Goal: Task Accomplishment & Management: Use online tool/utility

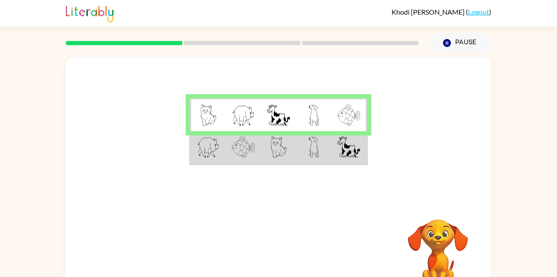
click at [224, 150] on td at bounding box center [207, 147] width 35 height 33
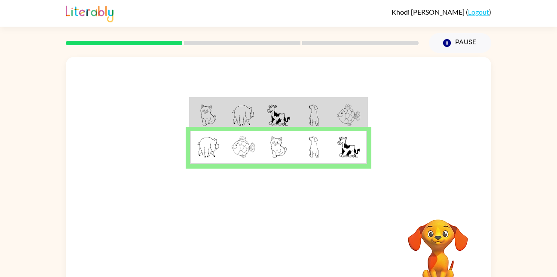
click at [242, 149] on img at bounding box center [242, 146] width 23 height 21
click at [283, 248] on icon "button" at bounding box center [278, 253] width 15 height 15
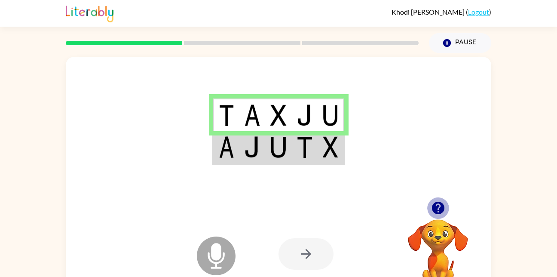
click at [438, 209] on icon "button" at bounding box center [437, 207] width 15 height 15
click at [229, 251] on icon at bounding box center [216, 255] width 39 height 39
click at [222, 249] on icon at bounding box center [216, 255] width 39 height 39
drag, startPoint x: 224, startPoint y: 249, endPoint x: 240, endPoint y: 233, distance: 23.4
click at [240, 233] on div "Microphone The Microphone is here when it is your turn to talk Your browser mus…" at bounding box center [278, 253] width 425 height 97
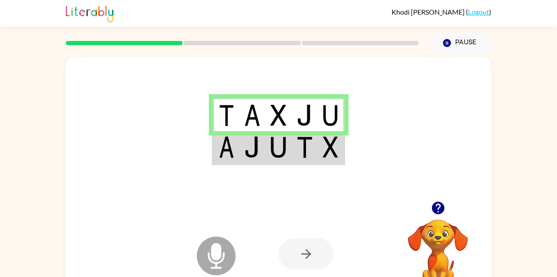
click at [278, 152] on img at bounding box center [278, 146] width 16 height 21
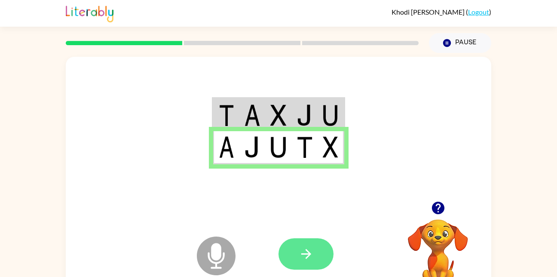
click at [326, 257] on button "button" at bounding box center [305, 253] width 55 height 31
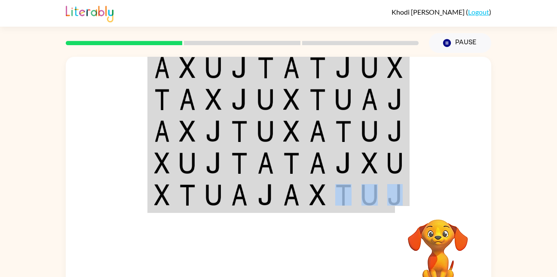
drag, startPoint x: 343, startPoint y: 181, endPoint x: 352, endPoint y: 230, distance: 50.1
click at [352, 230] on div "Your browser must support playing .mp4 files to use Literably. Please try using…" at bounding box center [278, 179] width 425 height 245
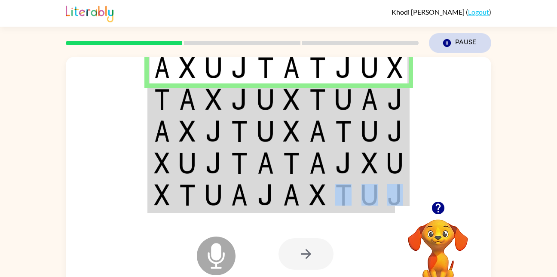
click at [456, 41] on button "Pause Pause" at bounding box center [460, 43] width 62 height 20
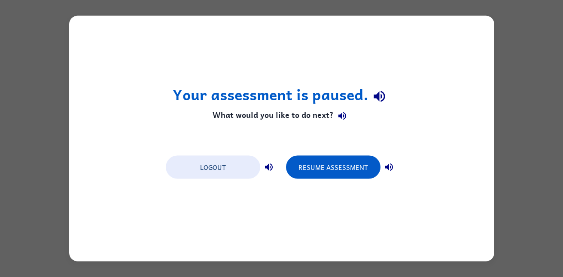
click at [472, 233] on div "Your assessment is paused. What would you like to do next? Logout Resume Assess…" at bounding box center [281, 138] width 425 height 245
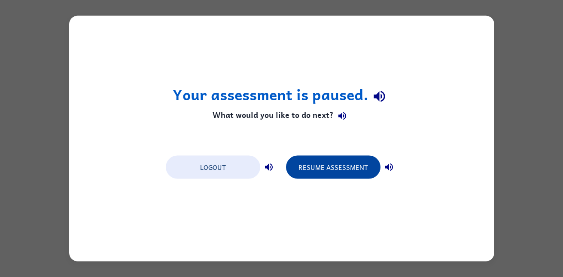
click at [344, 174] on button "Resume Assessment" at bounding box center [333, 166] width 94 height 23
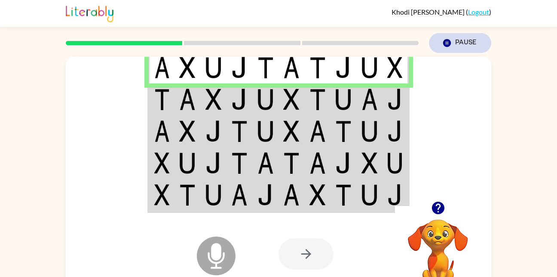
click at [467, 40] on button "Pause Pause" at bounding box center [460, 43] width 62 height 20
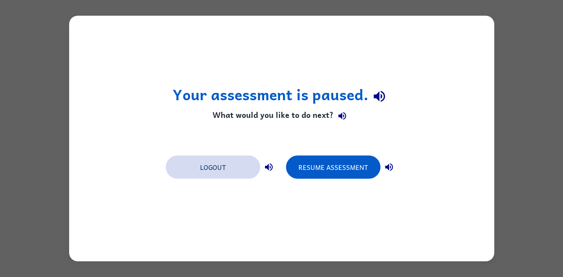
click at [233, 173] on button "Logout" at bounding box center [213, 166] width 94 height 23
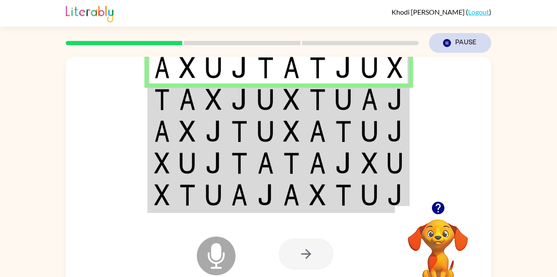
click at [466, 41] on button "Pause Pause" at bounding box center [460, 43] width 62 height 20
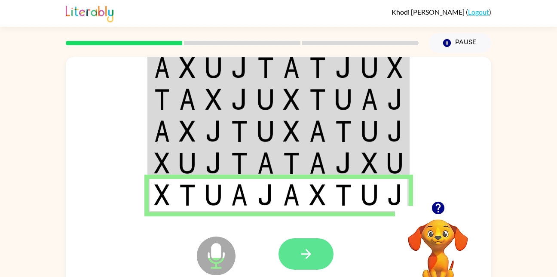
click at [306, 248] on icon "button" at bounding box center [305, 253] width 15 height 15
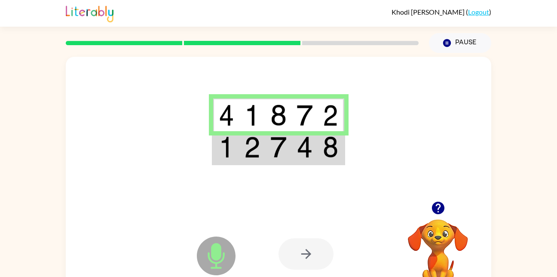
click at [247, 157] on img at bounding box center [252, 146] width 16 height 21
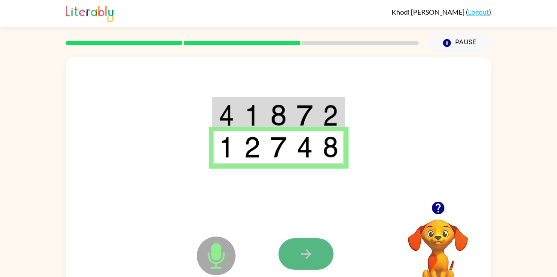
click at [303, 259] on icon "button" at bounding box center [305, 253] width 15 height 15
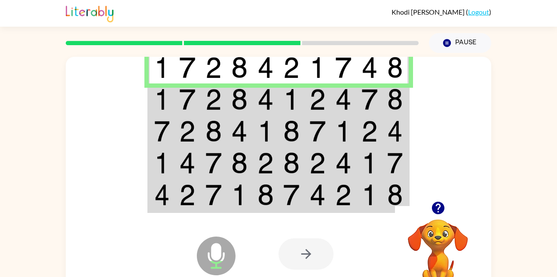
click at [272, 103] on img at bounding box center [265, 98] width 16 height 21
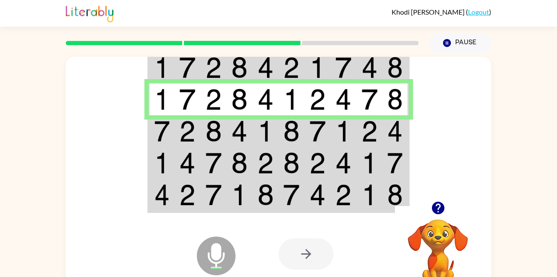
click at [274, 135] on td at bounding box center [266, 131] width 26 height 32
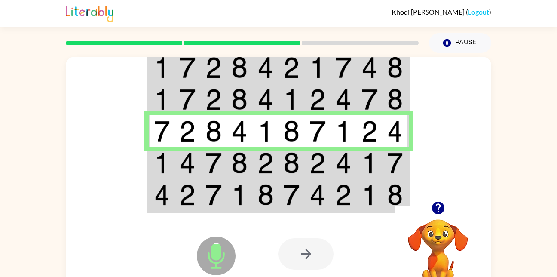
click at [243, 163] on img at bounding box center [239, 162] width 16 height 21
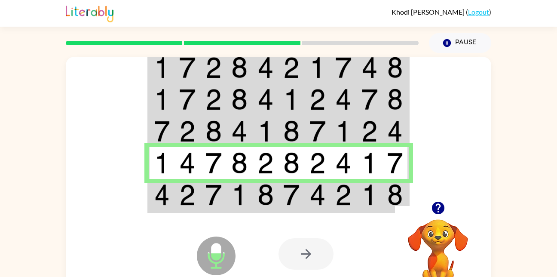
click at [229, 192] on td at bounding box center [239, 195] width 26 height 33
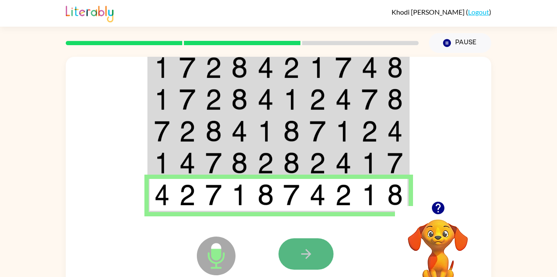
click at [295, 254] on button "button" at bounding box center [305, 253] width 55 height 31
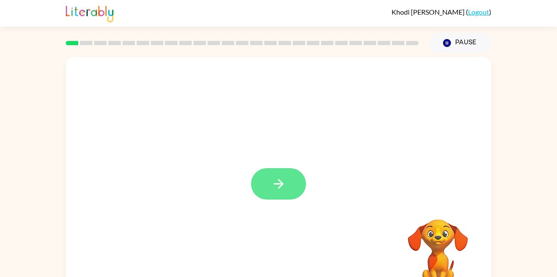
click at [300, 180] on button "button" at bounding box center [278, 183] width 55 height 31
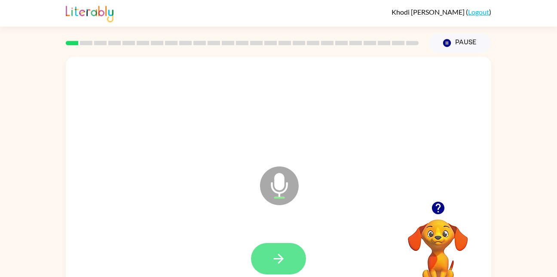
click at [288, 261] on button "button" at bounding box center [278, 258] width 55 height 31
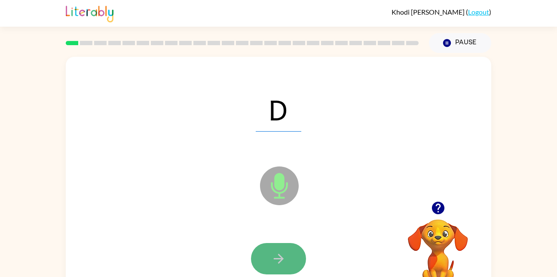
click at [286, 250] on button "button" at bounding box center [278, 258] width 55 height 31
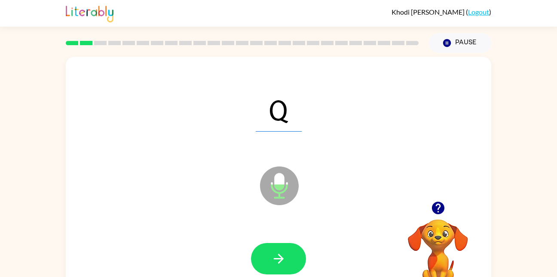
drag, startPoint x: 286, startPoint y: 250, endPoint x: 266, endPoint y: 259, distance: 22.2
click at [266, 259] on button "button" at bounding box center [278, 258] width 55 height 31
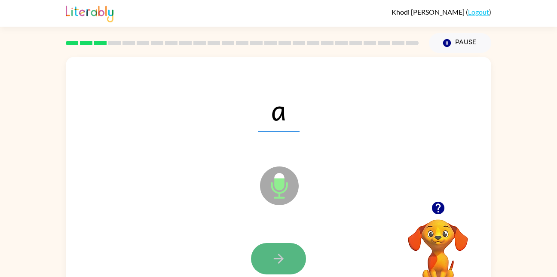
click at [293, 259] on button "button" at bounding box center [278, 258] width 55 height 31
click at [279, 254] on icon "button" at bounding box center [278, 258] width 10 height 10
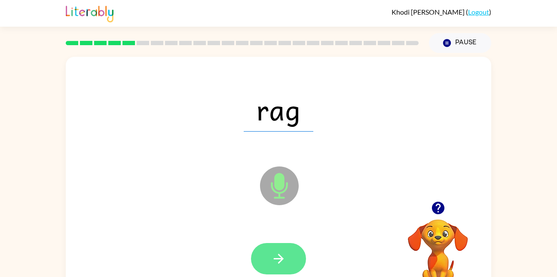
click at [271, 261] on icon "button" at bounding box center [278, 258] width 15 height 15
click at [275, 256] on icon "button" at bounding box center [278, 258] width 15 height 15
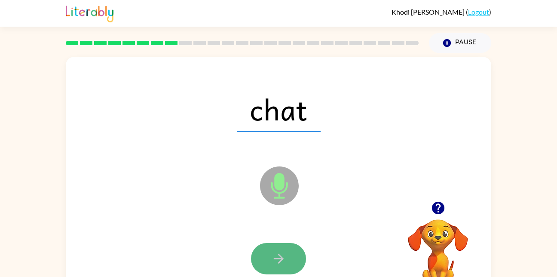
click at [282, 246] on button "button" at bounding box center [278, 258] width 55 height 31
click at [277, 270] on button "button" at bounding box center [278, 258] width 55 height 31
click at [270, 253] on button "button" at bounding box center [278, 258] width 55 height 31
click at [271, 257] on icon "button" at bounding box center [278, 258] width 15 height 15
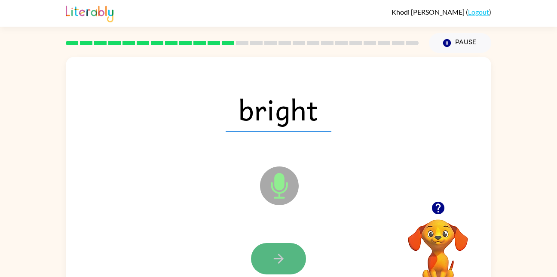
click at [272, 259] on icon "button" at bounding box center [278, 258] width 15 height 15
click at [275, 250] on button "button" at bounding box center [278, 258] width 55 height 31
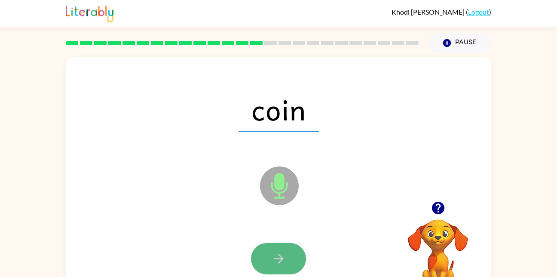
click at [279, 263] on icon "button" at bounding box center [278, 258] width 15 height 15
click at [280, 262] on icon "button" at bounding box center [278, 258] width 15 height 15
click at [285, 257] on icon "button" at bounding box center [278, 258] width 15 height 15
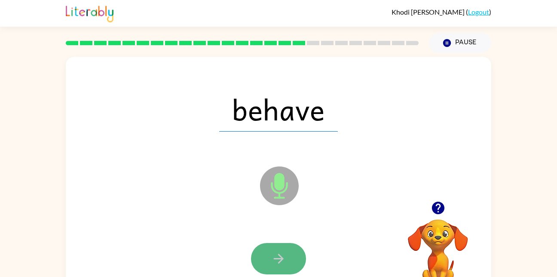
click at [267, 261] on button "button" at bounding box center [278, 258] width 55 height 31
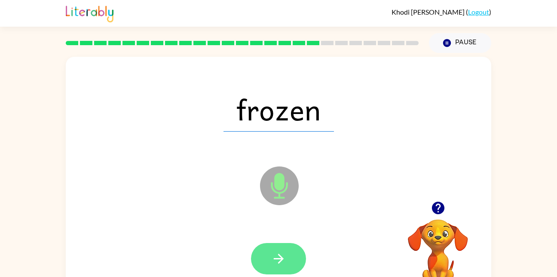
click at [269, 261] on button "button" at bounding box center [278, 258] width 55 height 31
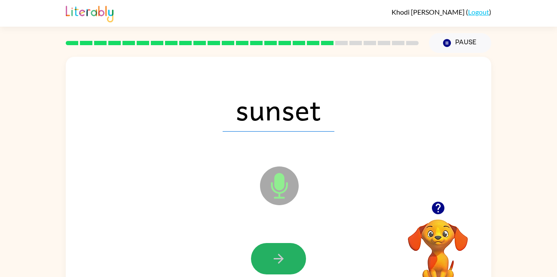
click at [269, 261] on button "button" at bounding box center [278, 258] width 55 height 31
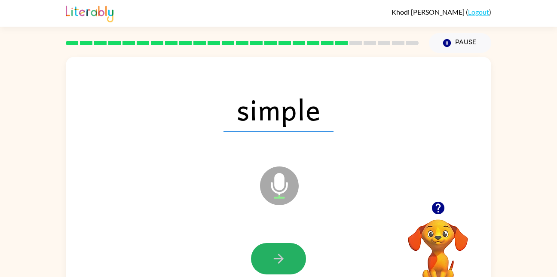
click at [269, 261] on button "button" at bounding box center [278, 258] width 55 height 31
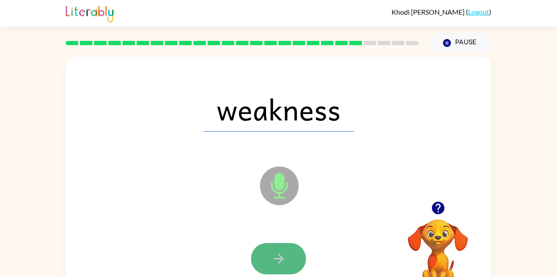
drag, startPoint x: 269, startPoint y: 261, endPoint x: 275, endPoint y: 269, distance: 10.1
click at [275, 269] on button "button" at bounding box center [278, 258] width 55 height 31
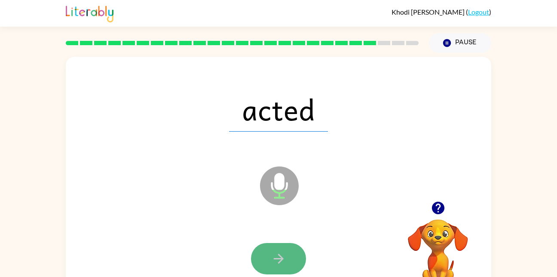
click at [287, 249] on button "button" at bounding box center [278, 258] width 55 height 31
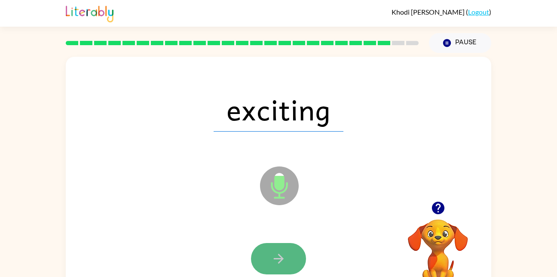
click at [287, 249] on button "button" at bounding box center [278, 258] width 55 height 31
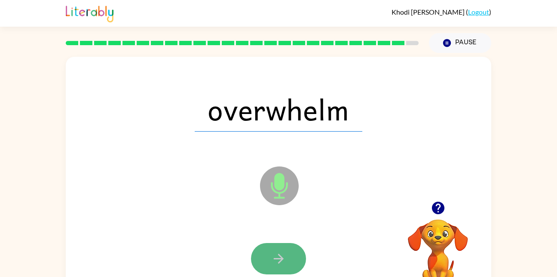
drag, startPoint x: 287, startPoint y: 249, endPoint x: 281, endPoint y: 253, distance: 7.1
click at [281, 253] on icon "button" at bounding box center [278, 258] width 15 height 15
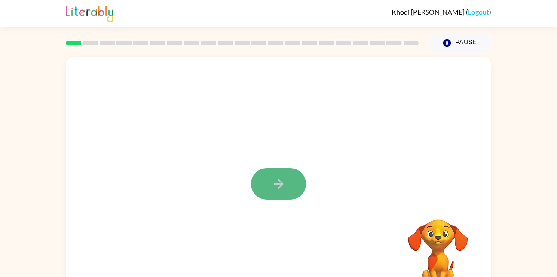
click at [271, 179] on icon "button" at bounding box center [278, 183] width 15 height 15
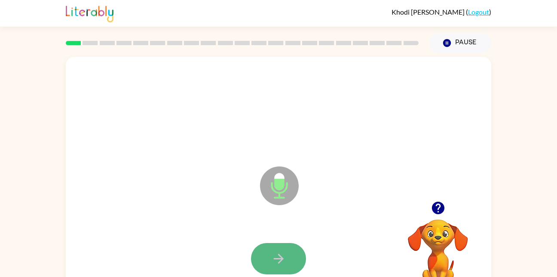
click at [267, 248] on button "button" at bounding box center [278, 258] width 55 height 31
click at [292, 253] on button "button" at bounding box center [278, 258] width 55 height 31
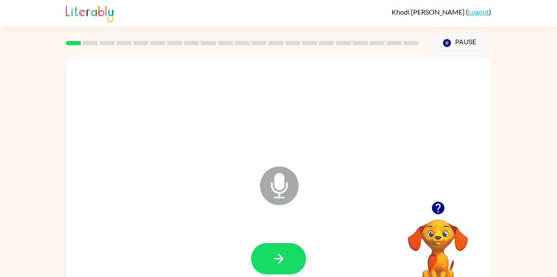
drag, startPoint x: 292, startPoint y: 253, endPoint x: 274, endPoint y: 255, distance: 17.7
click at [274, 255] on icon "button" at bounding box center [278, 258] width 15 height 15
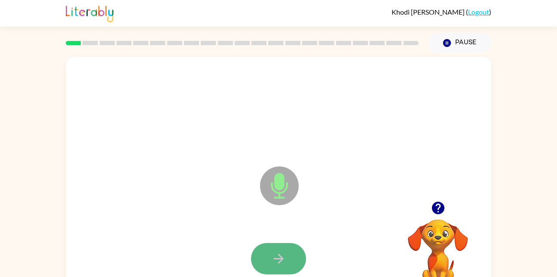
drag, startPoint x: 274, startPoint y: 255, endPoint x: 267, endPoint y: 255, distance: 7.3
click at [267, 255] on button "button" at bounding box center [278, 258] width 55 height 31
click at [277, 260] on icon "button" at bounding box center [278, 258] width 15 height 15
click at [282, 255] on icon "button" at bounding box center [278, 258] width 15 height 15
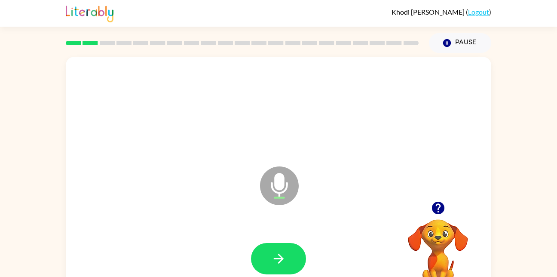
drag, startPoint x: 282, startPoint y: 255, endPoint x: 275, endPoint y: 255, distance: 6.9
click at [275, 255] on icon "button" at bounding box center [278, 258] width 15 height 15
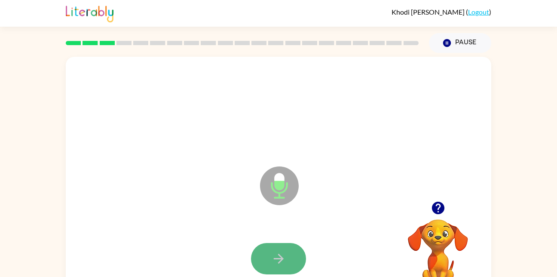
click at [275, 253] on icon "button" at bounding box center [278, 258] width 15 height 15
click at [283, 263] on icon "button" at bounding box center [278, 258] width 15 height 15
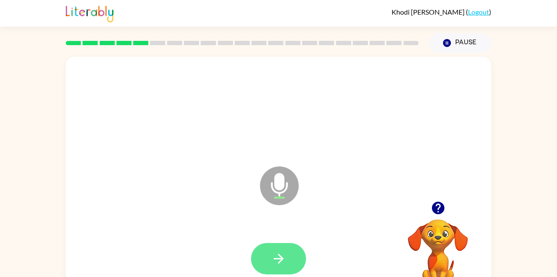
click at [293, 260] on button "button" at bounding box center [278, 258] width 55 height 31
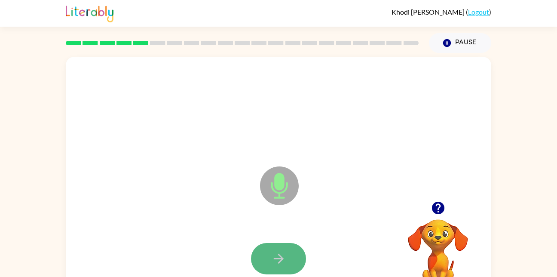
click at [298, 250] on button "button" at bounding box center [278, 258] width 55 height 31
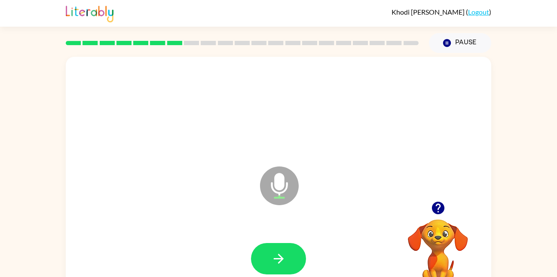
drag, startPoint x: 298, startPoint y: 250, endPoint x: 276, endPoint y: 256, distance: 23.0
click at [276, 256] on icon "button" at bounding box center [278, 258] width 15 height 15
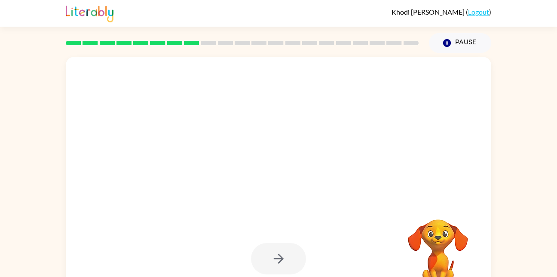
click at [276, 256] on div at bounding box center [278, 258] width 55 height 31
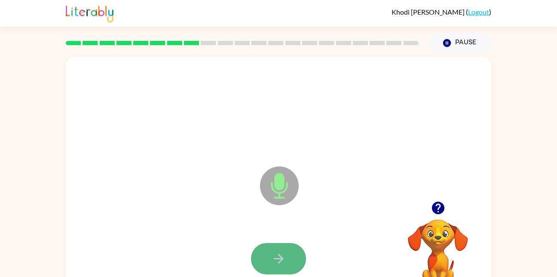
click at [277, 258] on icon "button" at bounding box center [278, 258] width 10 height 10
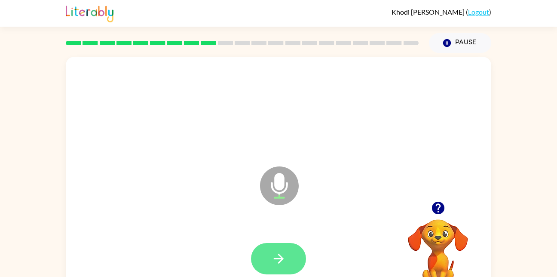
click at [277, 258] on icon "button" at bounding box center [278, 258] width 10 height 10
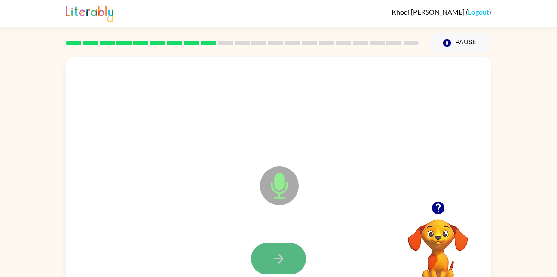
click at [280, 251] on icon "button" at bounding box center [278, 258] width 15 height 15
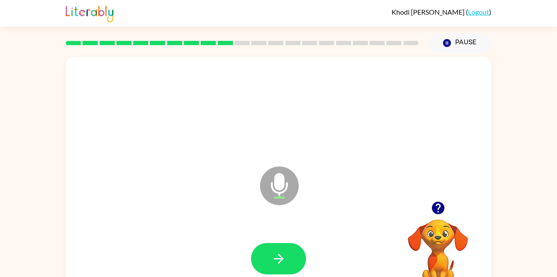
click at [280, 251] on icon "button" at bounding box center [278, 258] width 15 height 15
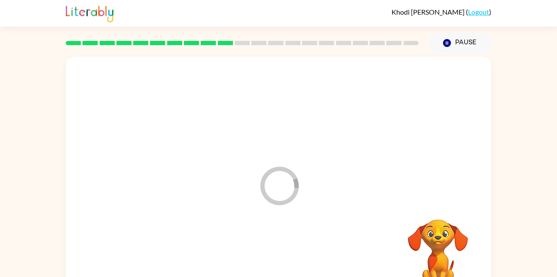
click at [280, 250] on div at bounding box center [278, 258] width 408 height 70
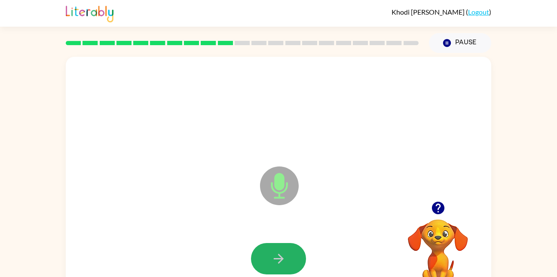
click at [281, 256] on icon "button" at bounding box center [278, 258] width 10 height 10
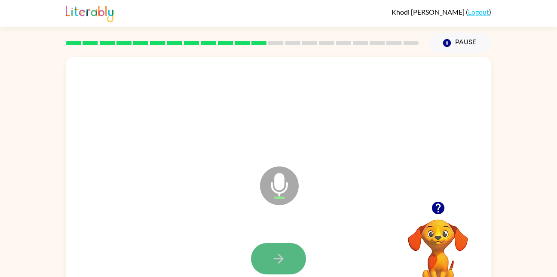
drag, startPoint x: 281, startPoint y: 256, endPoint x: 271, endPoint y: 259, distance: 10.2
click at [271, 259] on icon "button" at bounding box center [278, 258] width 15 height 15
click at [277, 258] on icon "button" at bounding box center [278, 258] width 10 height 10
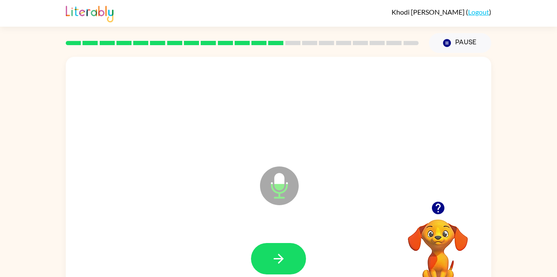
click at [277, 258] on icon "button" at bounding box center [278, 258] width 10 height 10
click at [437, 208] on icon "button" at bounding box center [437, 207] width 12 height 12
click at [283, 265] on icon "button" at bounding box center [278, 258] width 15 height 15
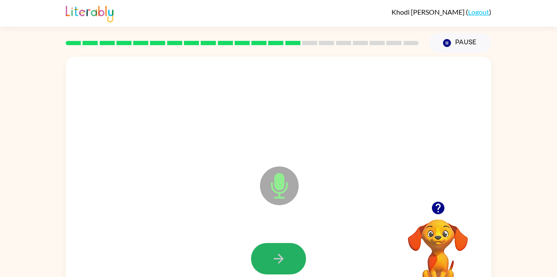
click at [283, 265] on icon "button" at bounding box center [278, 258] width 15 height 15
drag, startPoint x: 283, startPoint y: 265, endPoint x: 269, endPoint y: 258, distance: 15.7
click at [269, 258] on button "button" at bounding box center [278, 258] width 55 height 31
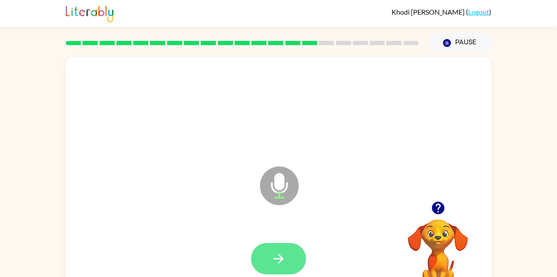
click at [272, 257] on icon "button" at bounding box center [278, 258] width 15 height 15
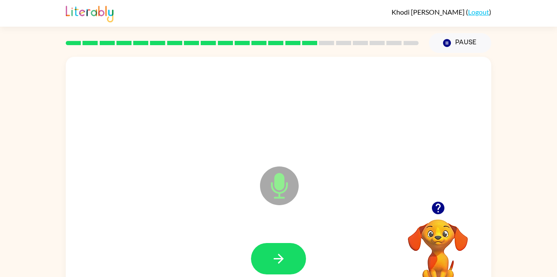
click at [272, 257] on icon "button" at bounding box center [278, 258] width 15 height 15
drag, startPoint x: 272, startPoint y: 257, endPoint x: 266, endPoint y: 261, distance: 6.6
click at [266, 261] on button "button" at bounding box center [278, 258] width 55 height 31
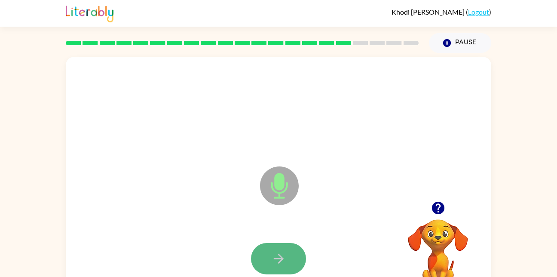
drag, startPoint x: 267, startPoint y: 261, endPoint x: 284, endPoint y: 266, distance: 18.2
click at [284, 266] on button "button" at bounding box center [278, 258] width 55 height 31
click at [288, 264] on button "button" at bounding box center [278, 258] width 55 height 31
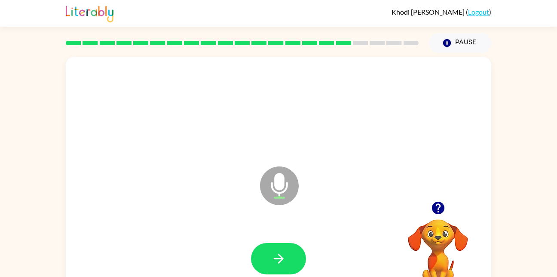
click at [433, 205] on icon "button" at bounding box center [437, 207] width 12 height 12
click at [302, 253] on button "button" at bounding box center [278, 258] width 55 height 31
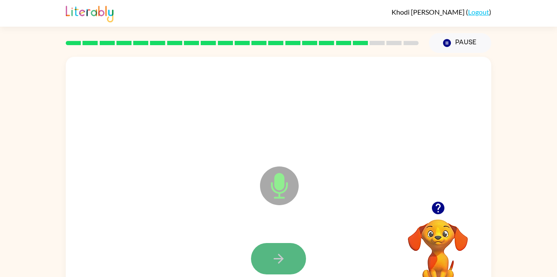
click at [292, 251] on button "button" at bounding box center [278, 258] width 55 height 31
click at [265, 250] on button "button" at bounding box center [278, 258] width 55 height 31
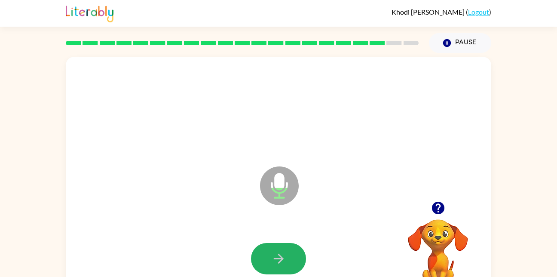
click at [265, 250] on button "button" at bounding box center [278, 258] width 55 height 31
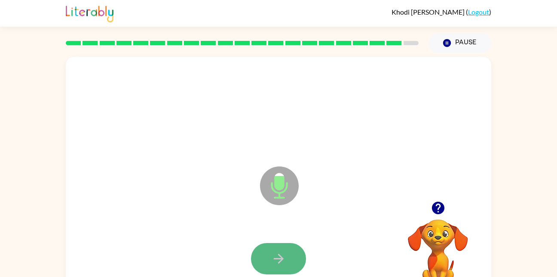
click at [265, 249] on button "button" at bounding box center [278, 258] width 55 height 31
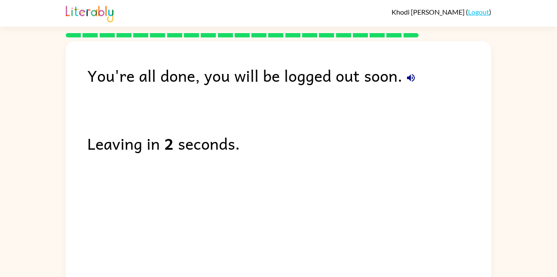
click at [408, 79] on icon "button" at bounding box center [411, 78] width 8 height 8
